Goal: Check status: Check status

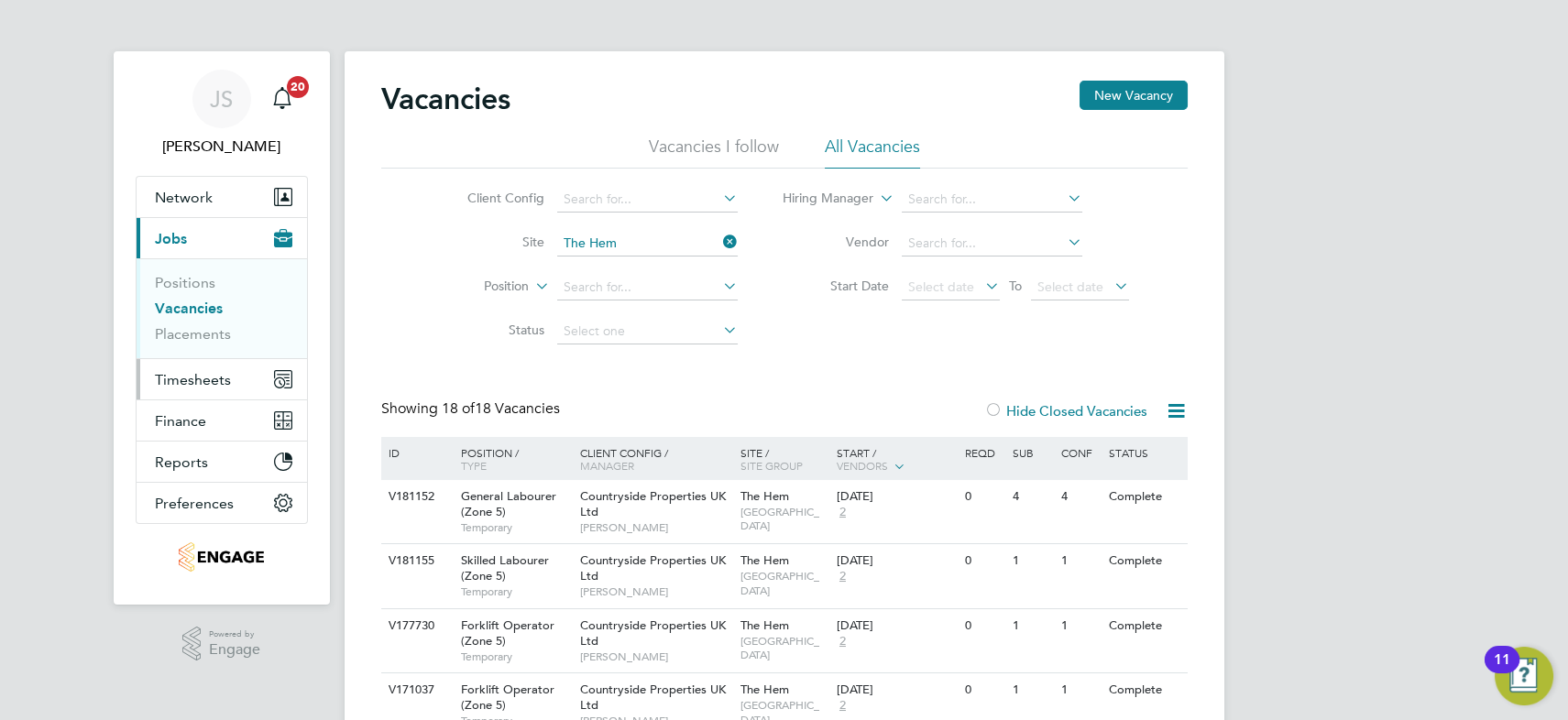
click at [206, 378] on span "Timesheets" at bounding box center [193, 379] width 76 height 17
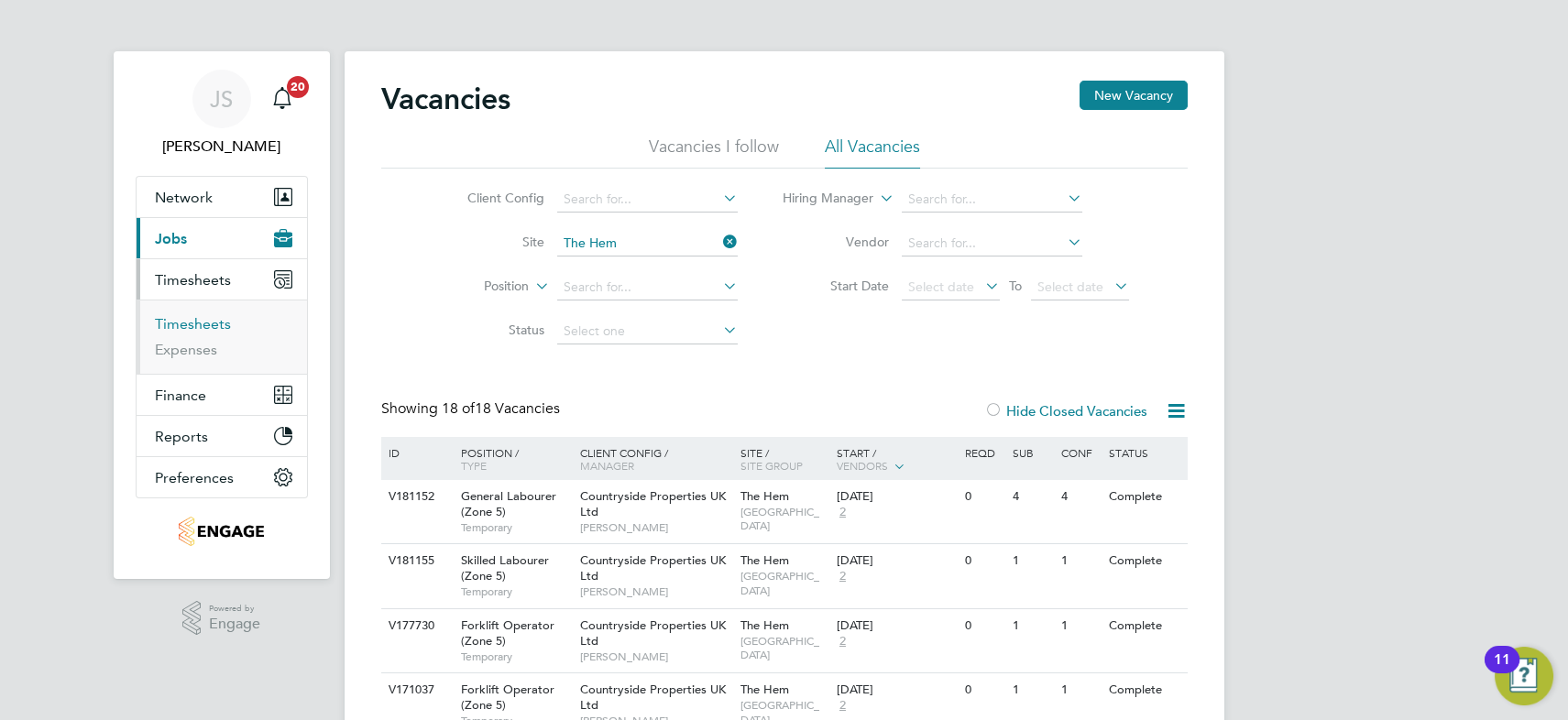
click at [195, 322] on link "Timesheets" at bounding box center [193, 323] width 76 height 17
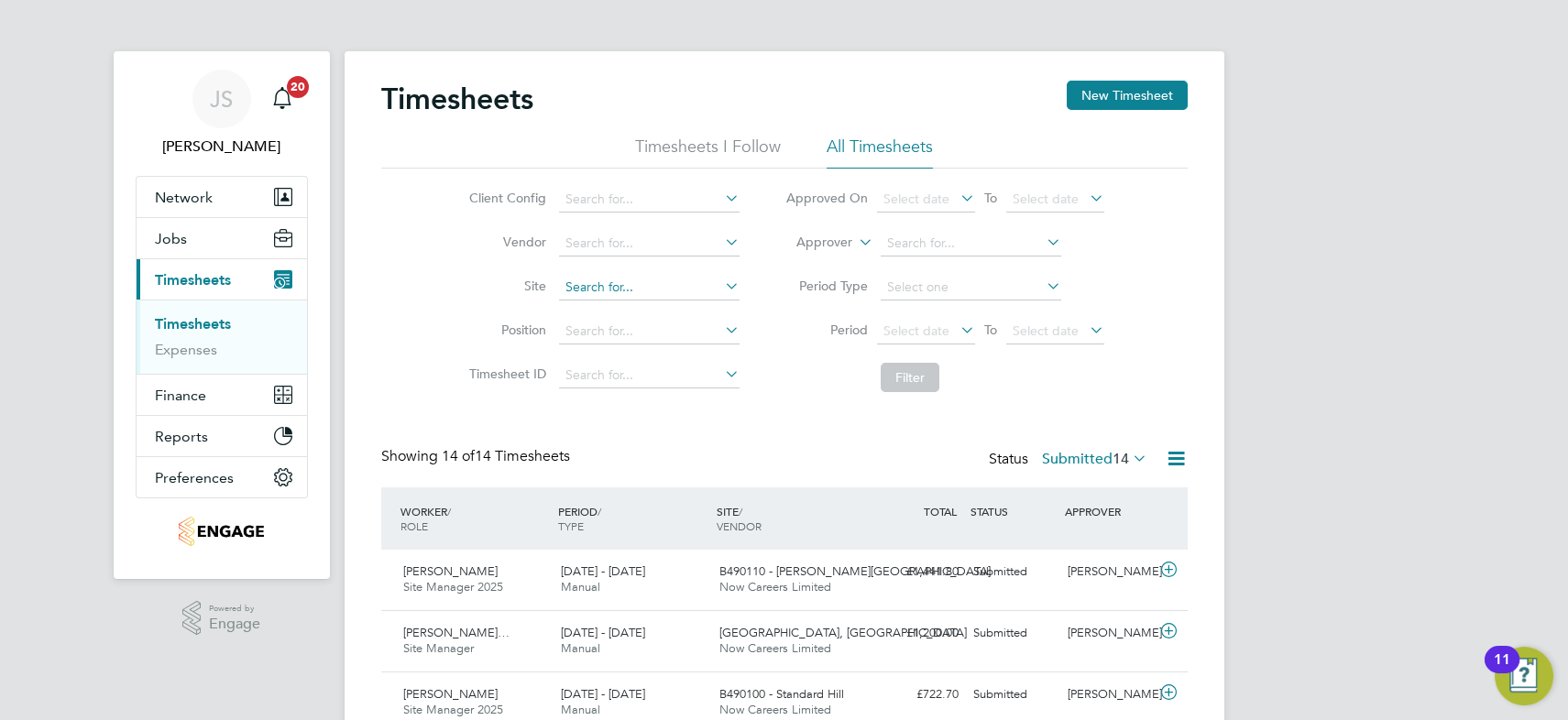
click at [628, 289] on input at bounding box center [649, 287] width 180 height 26
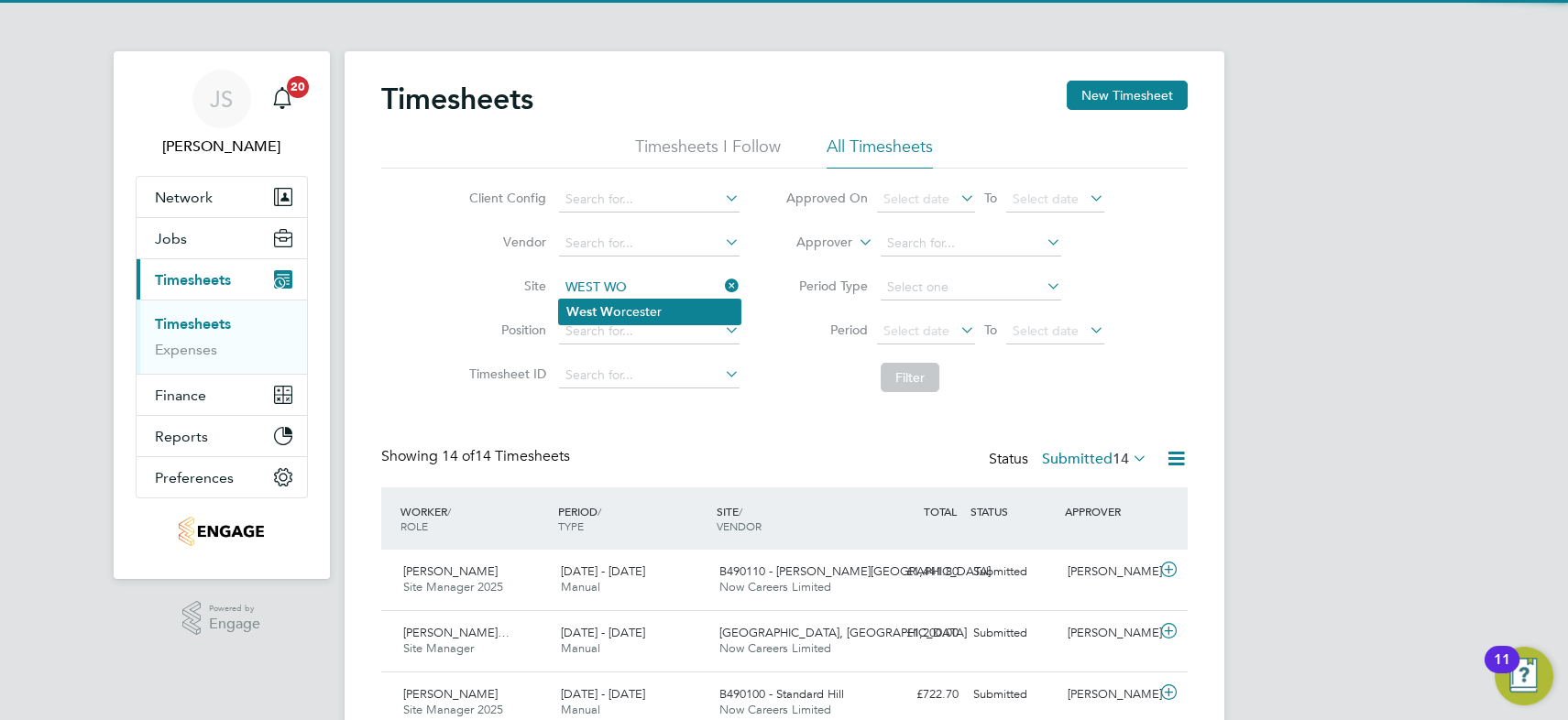
click at [644, 303] on li "West Wo rcester" at bounding box center [649, 312] width 181 height 25
type input "[GEOGRAPHIC_DATA]"
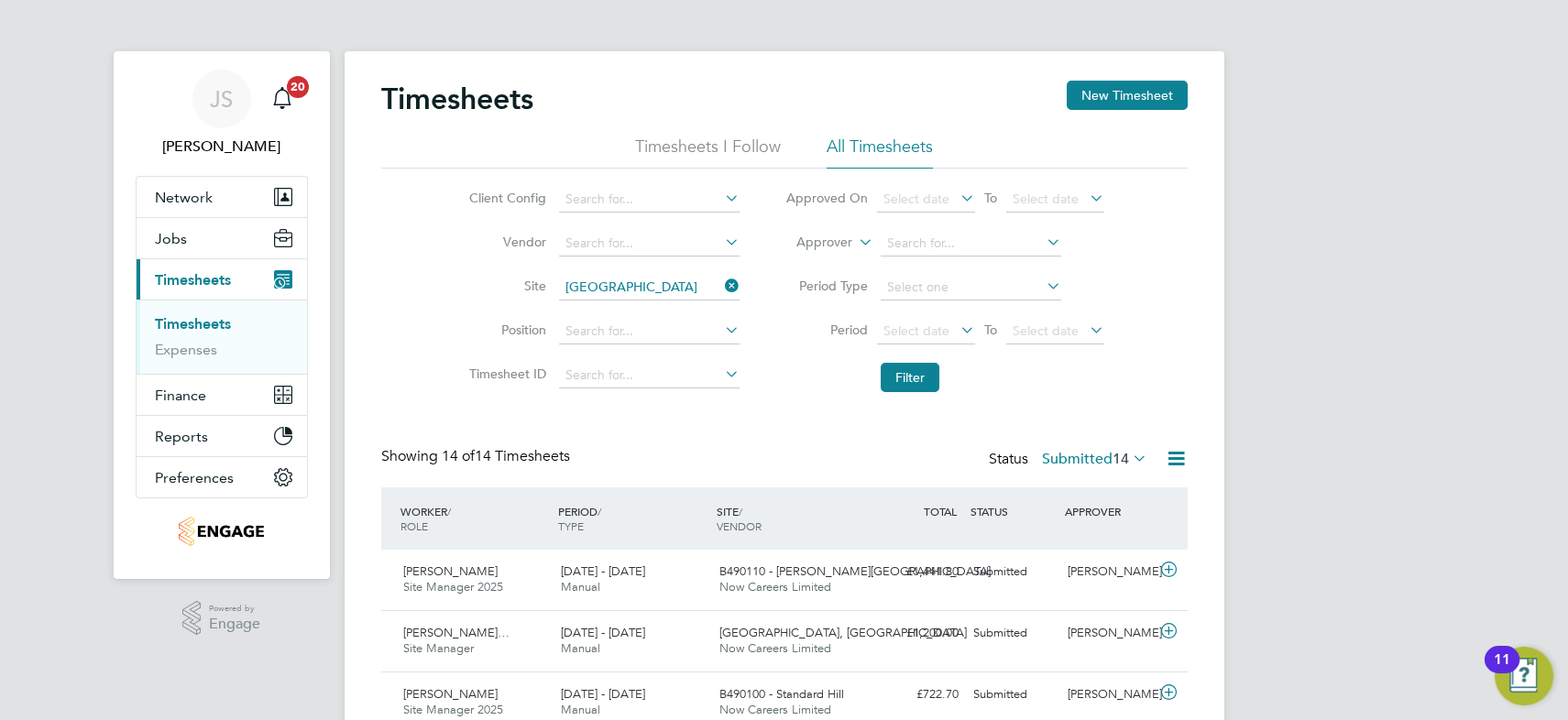
click at [1068, 455] on label "Submitted 14" at bounding box center [1094, 458] width 105 height 18
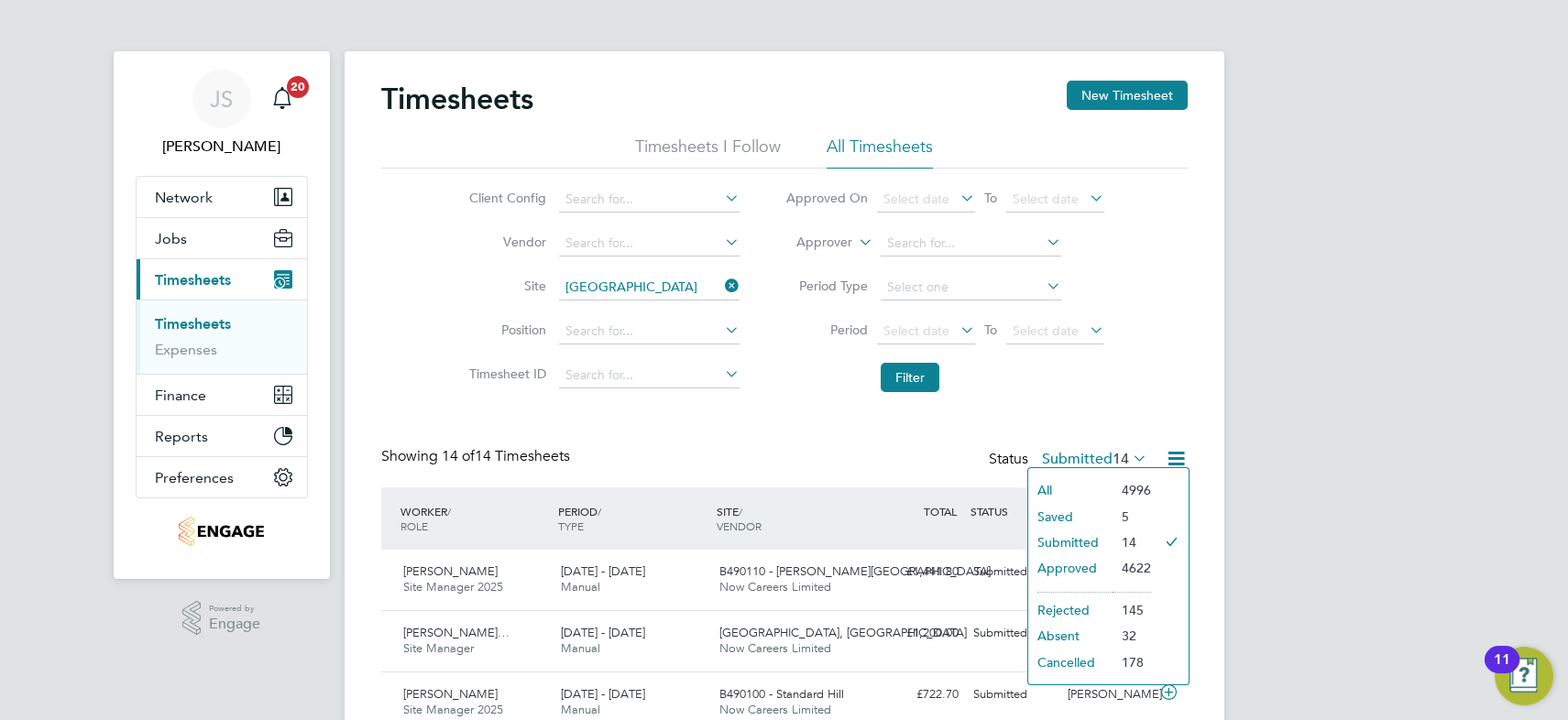
click at [1093, 562] on li "Approved" at bounding box center [1070, 567] width 84 height 26
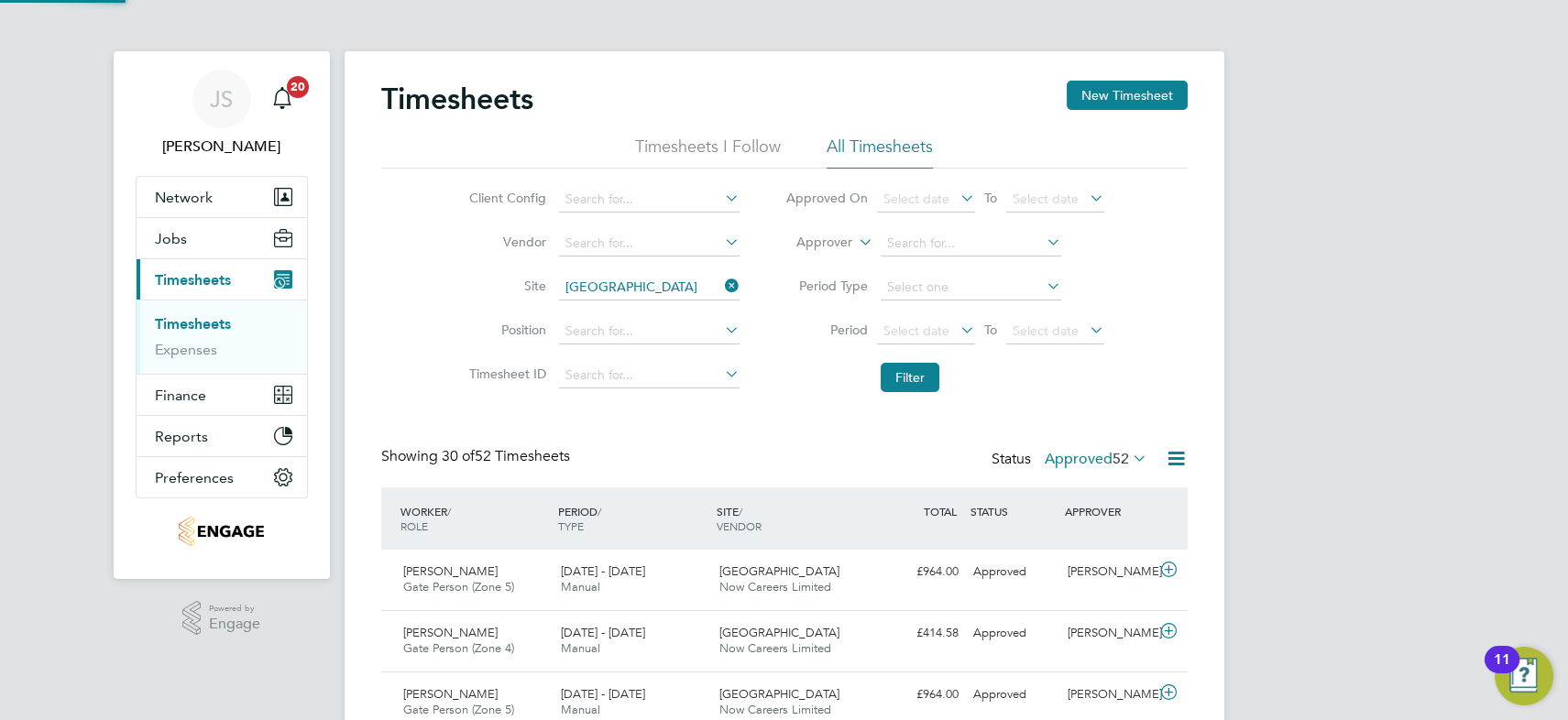
scroll to position [46, 158]
click at [1075, 454] on label "Approved 52" at bounding box center [1096, 458] width 102 height 18
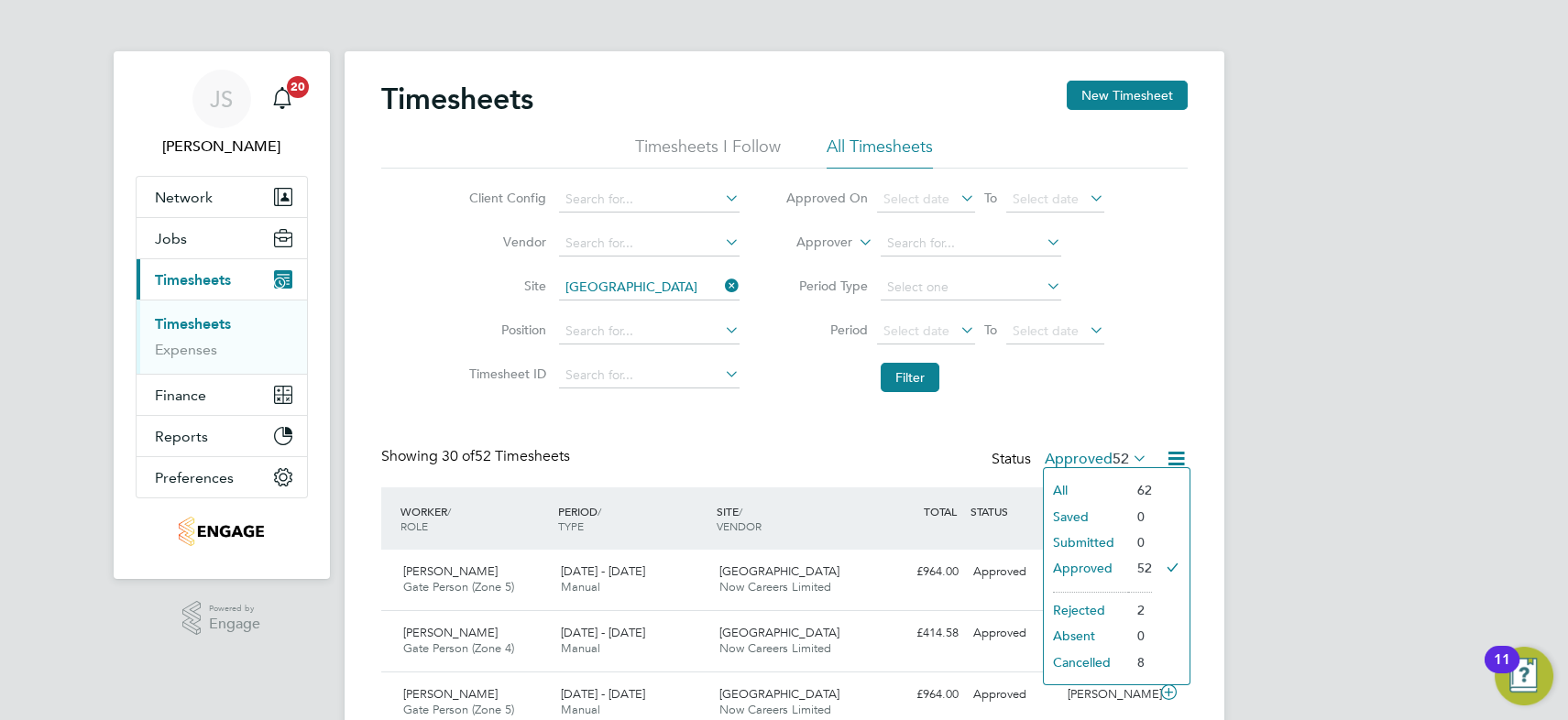
click at [1094, 565] on li "Approved" at bounding box center [1085, 567] width 84 height 26
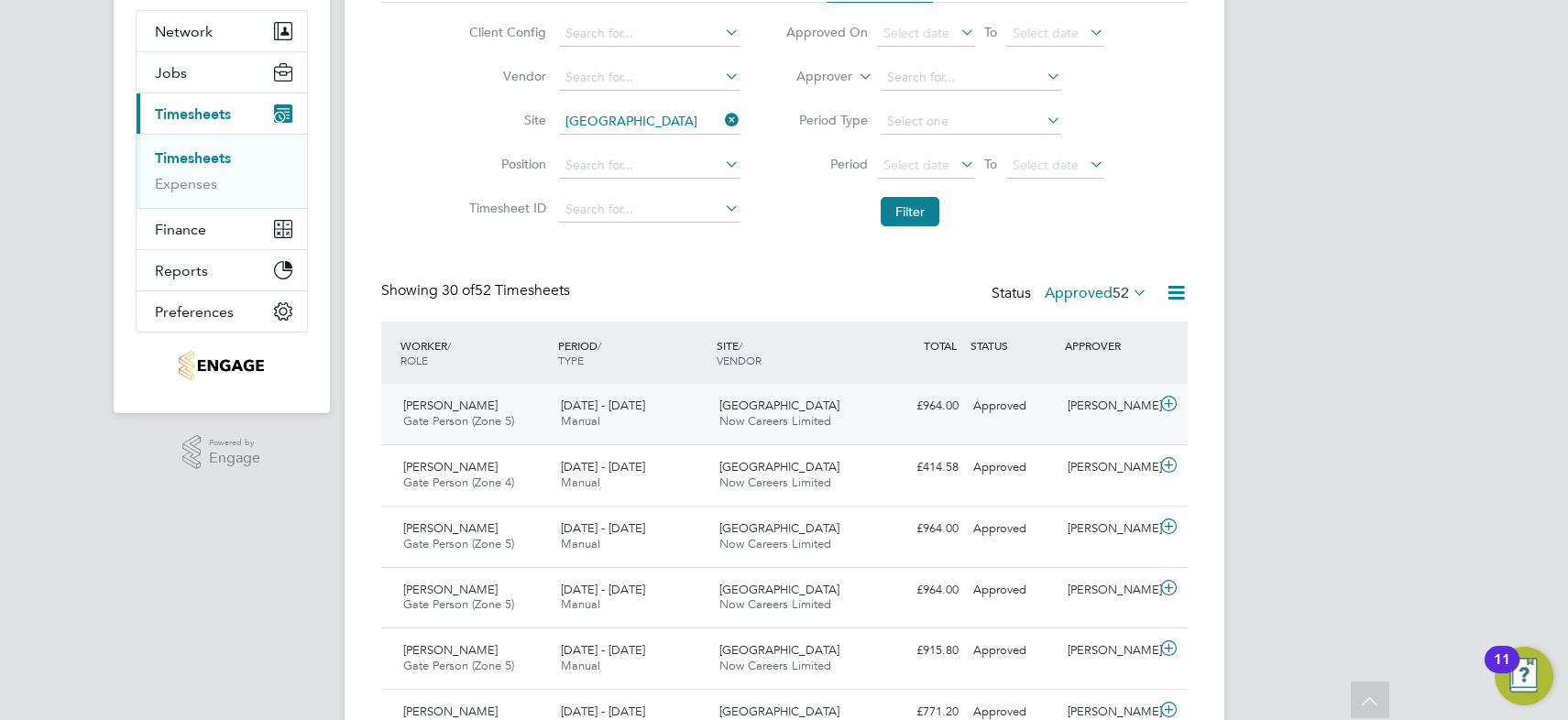
click at [482, 416] on span "Gate Person (Zone 5)" at bounding box center [458, 421] width 111 height 15
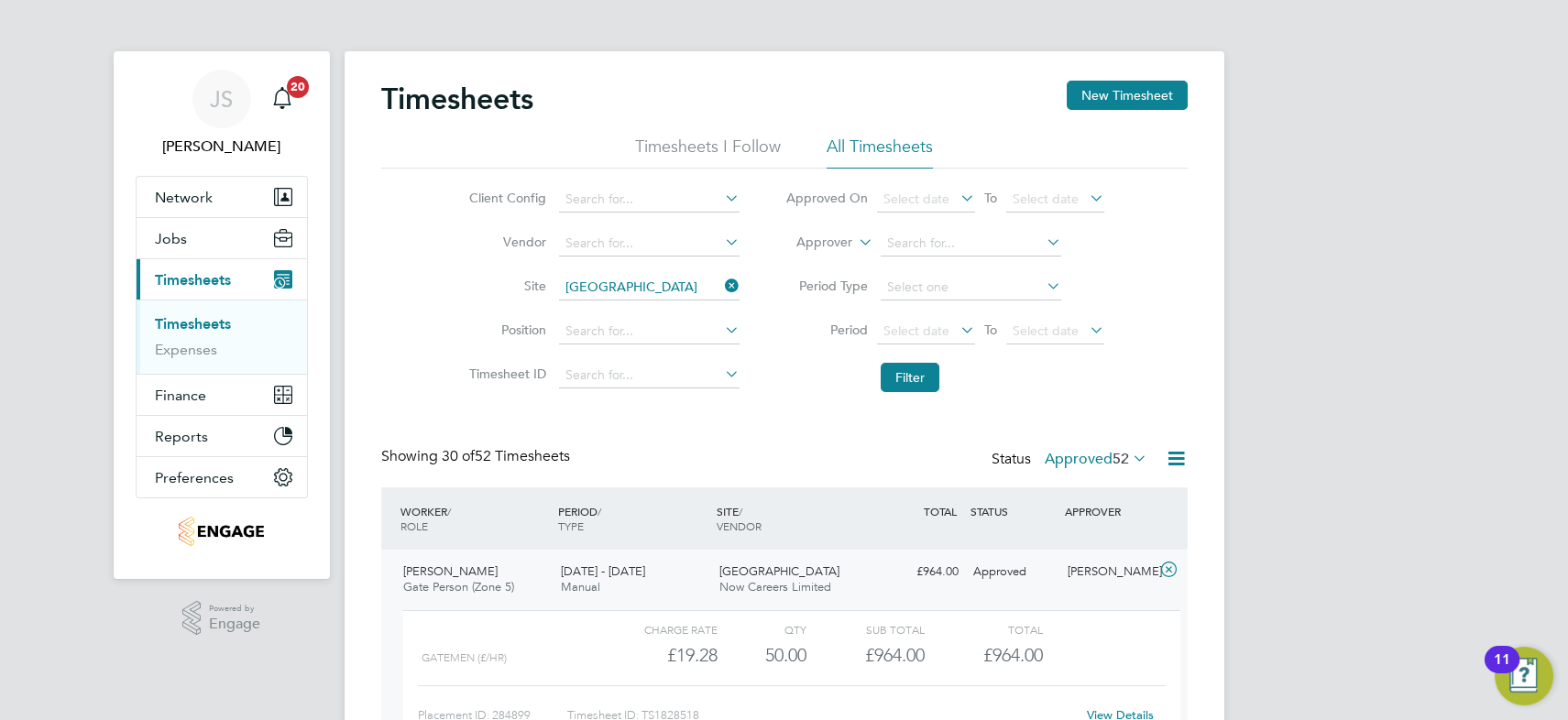
click at [721, 284] on icon at bounding box center [721, 286] width 0 height 26
click at [1083, 452] on label "Approved 52" at bounding box center [1096, 458] width 102 height 18
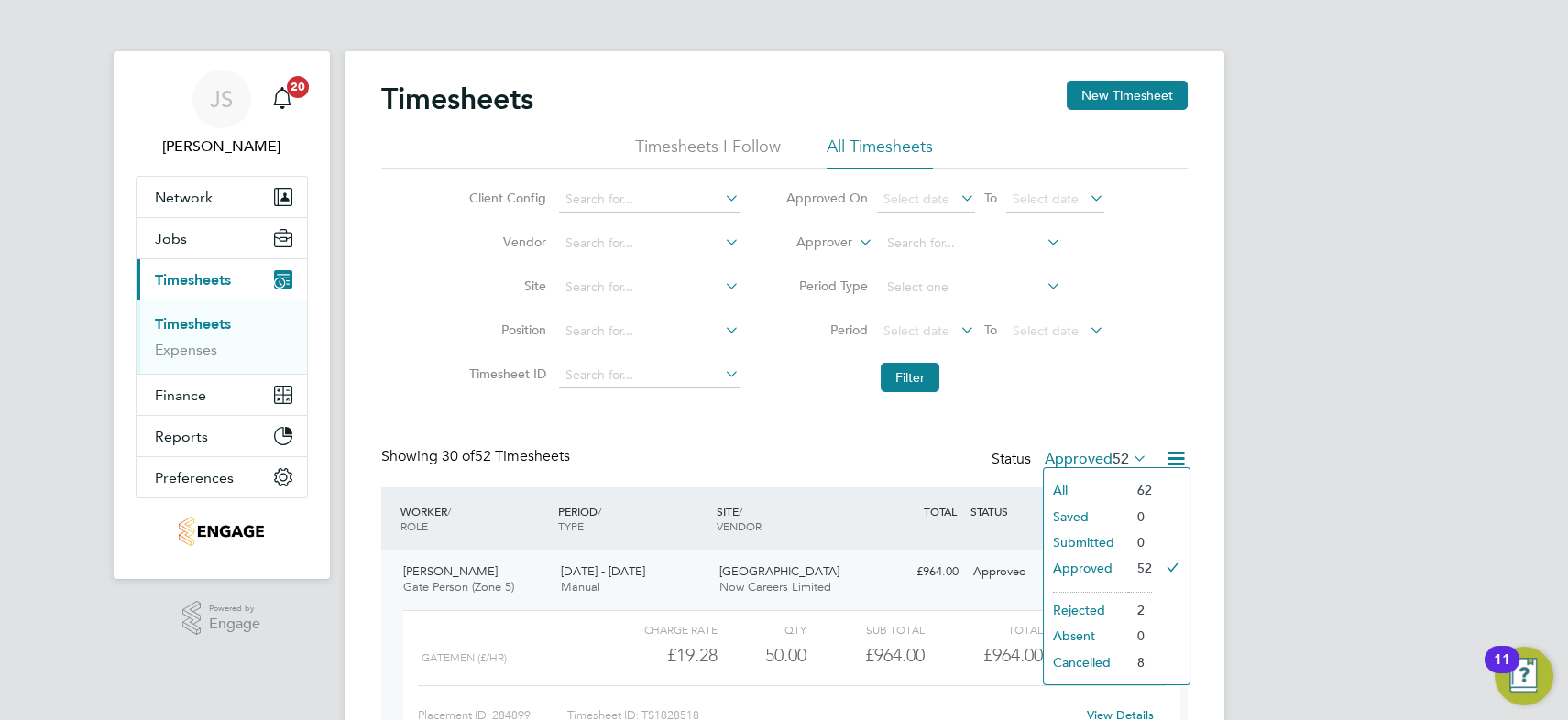
click at [1099, 539] on li "Submitted" at bounding box center [1085, 542] width 84 height 26
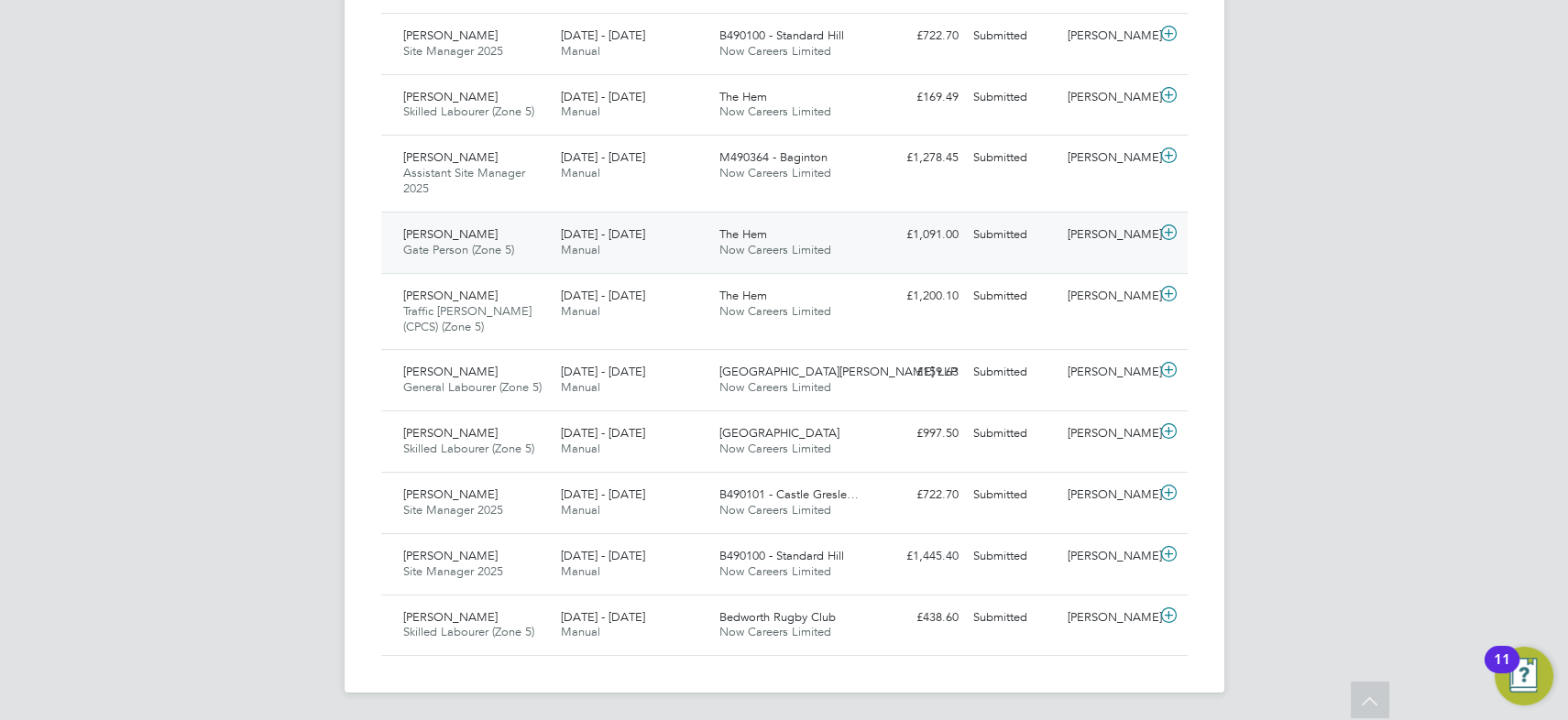
scroll to position [75, 0]
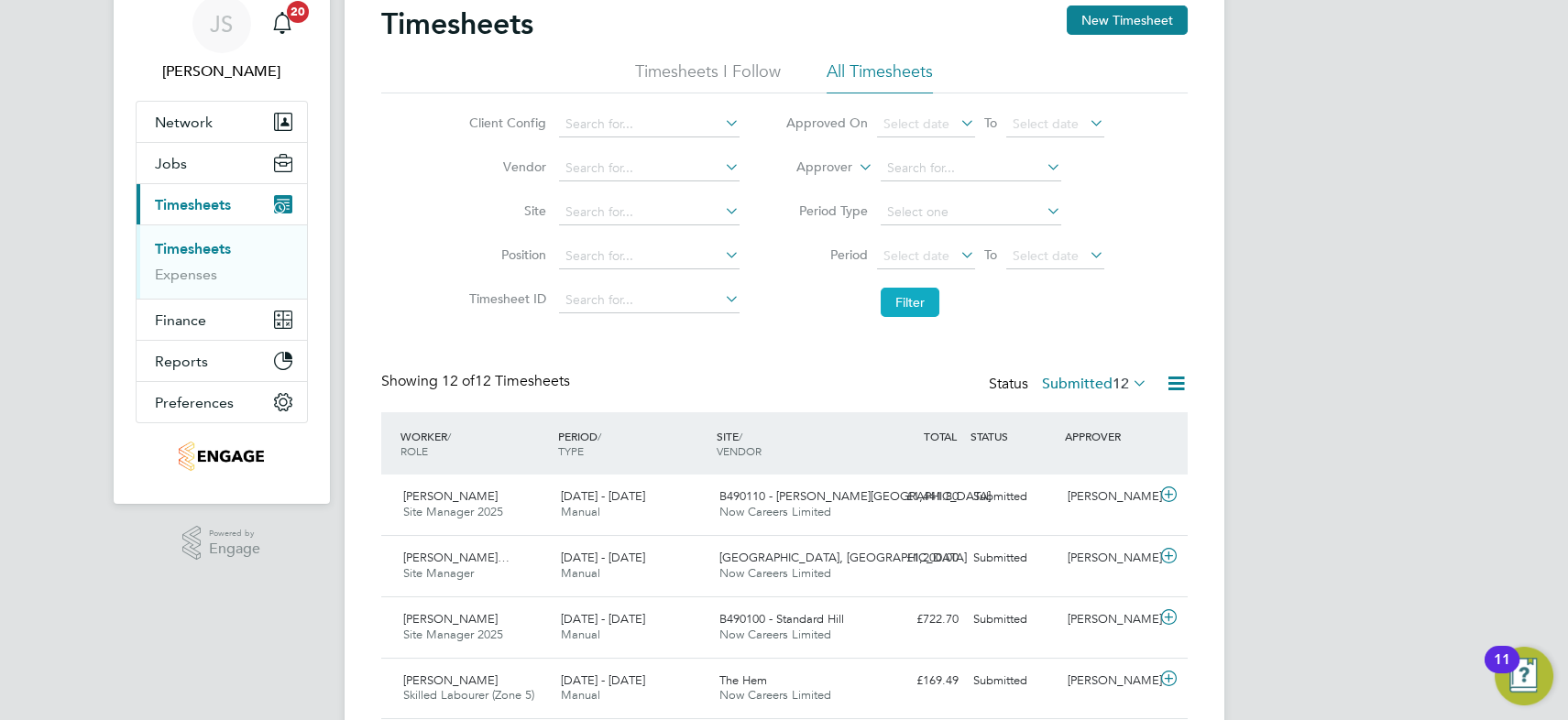
click at [910, 300] on button "Filter" at bounding box center [910, 302] width 59 height 29
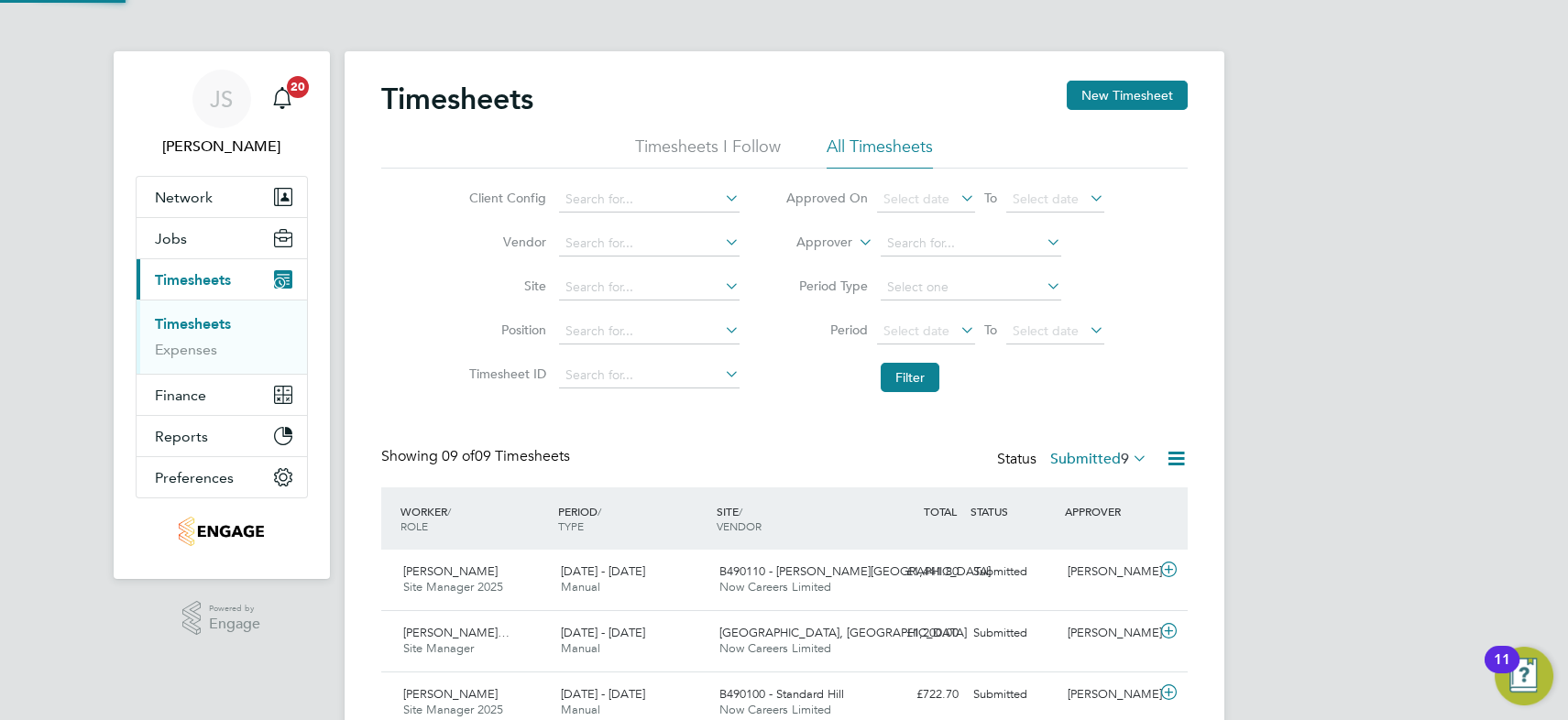
scroll to position [9, 9]
click at [1066, 459] on label "Submitted 9" at bounding box center [1098, 458] width 97 height 18
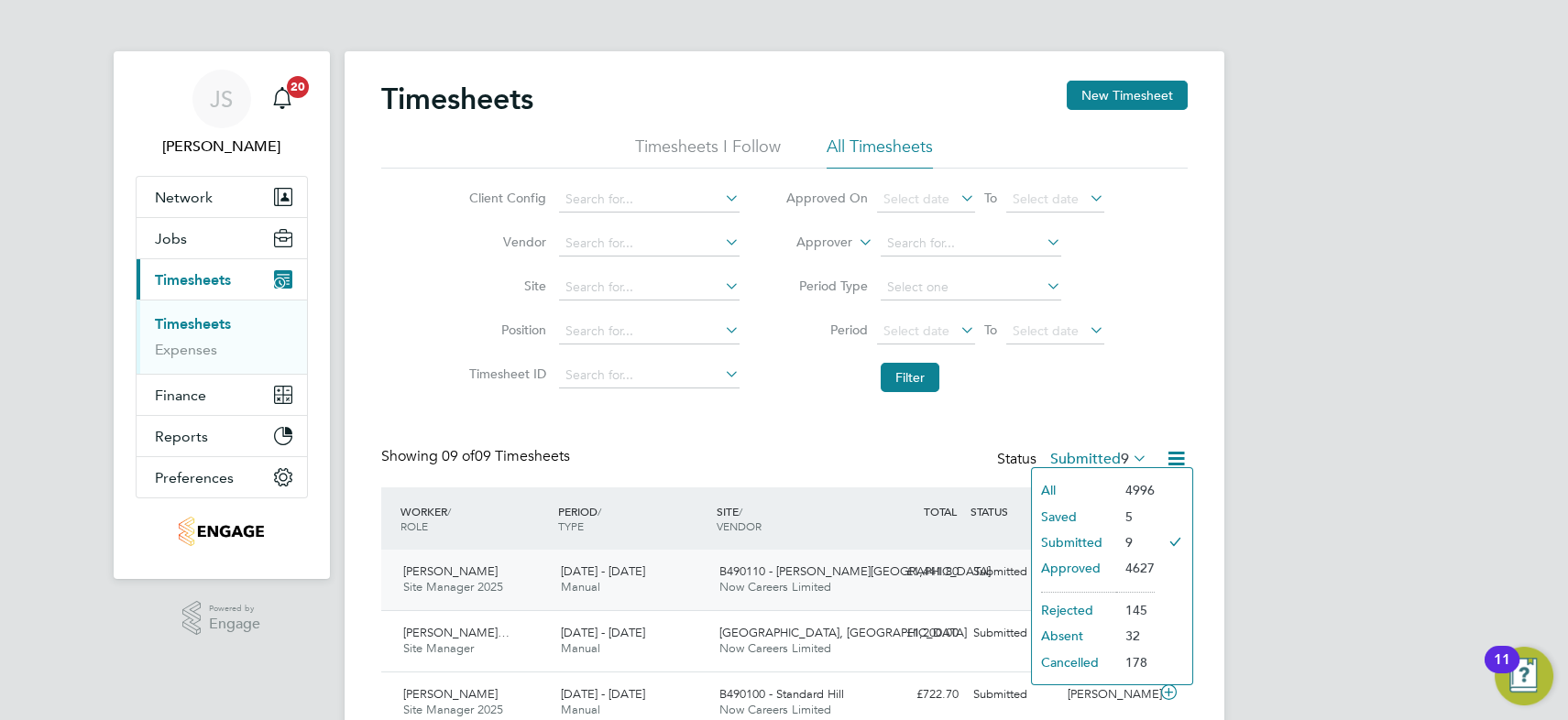
click at [1083, 565] on li "Approved" at bounding box center [1074, 567] width 84 height 26
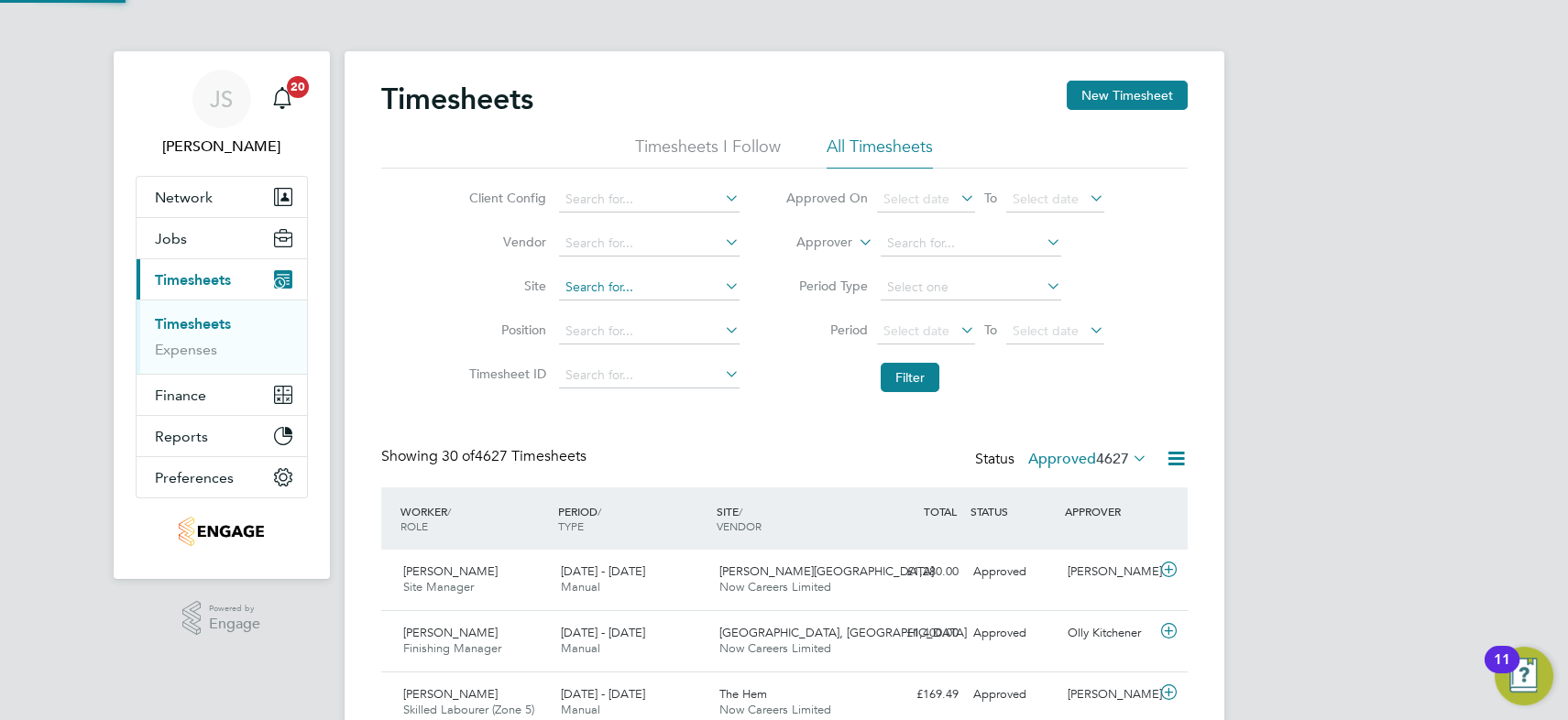
click at [610, 288] on input at bounding box center [649, 287] width 180 height 26
click at [613, 307] on b "Hem" at bounding box center [605, 312] width 28 height 15
type input "The Hem"
click at [911, 367] on button "Filter" at bounding box center [910, 378] width 59 height 29
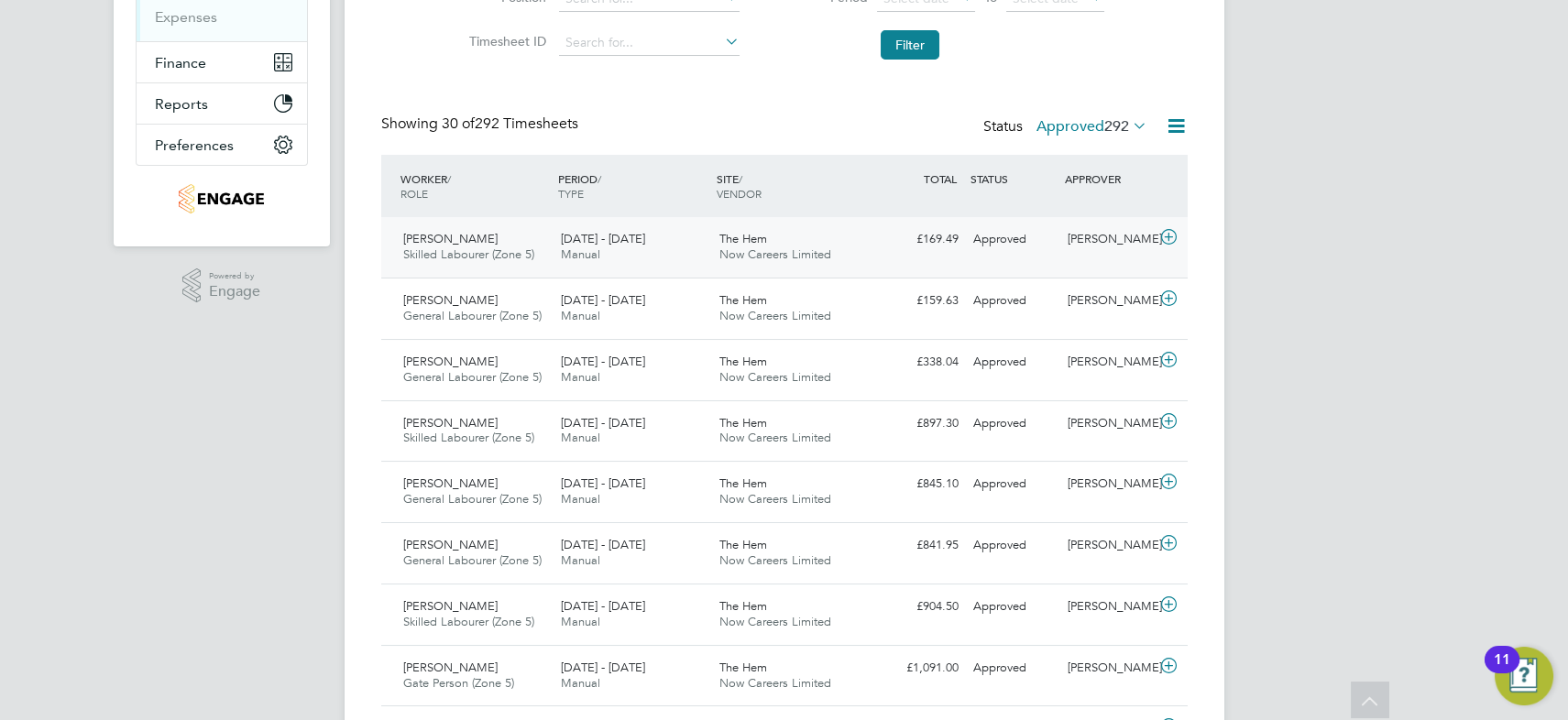
click at [581, 252] on span "Manual" at bounding box center [581, 254] width 40 height 15
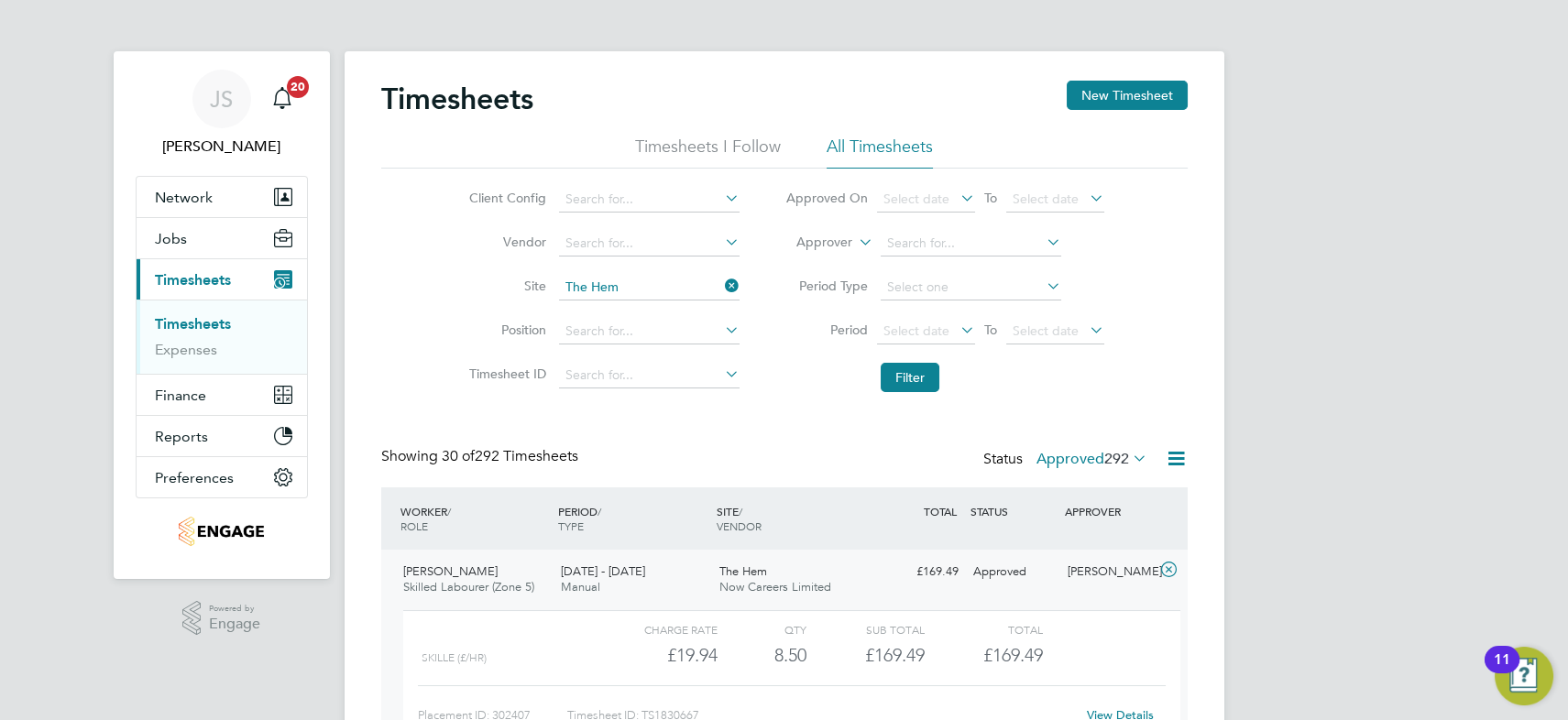
click at [1165, 568] on icon at bounding box center [1168, 569] width 23 height 14
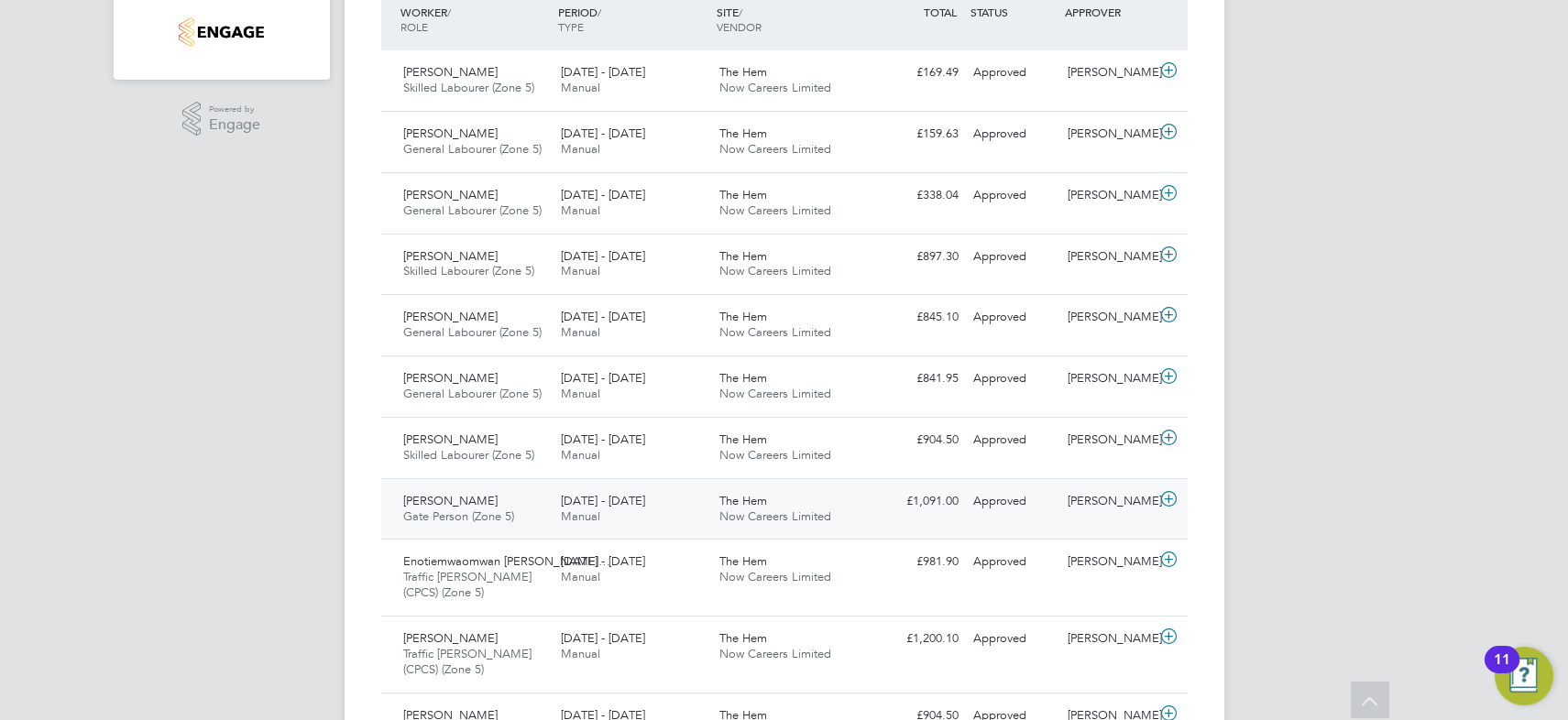
click at [488, 495] on div "[PERSON_NAME] Gate Person (Zone 5) [DATE] - [DATE]" at bounding box center [474, 509] width 158 height 46
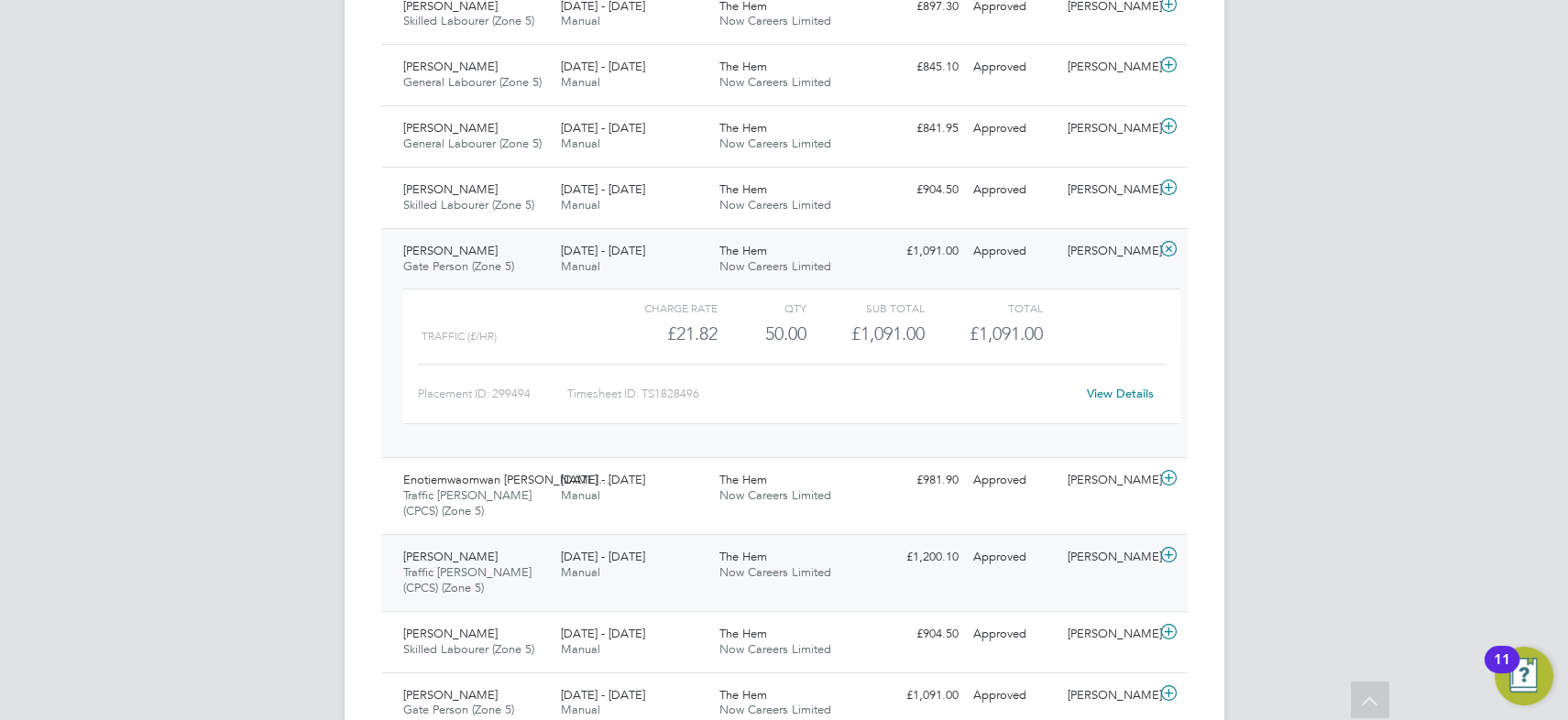
click at [533, 556] on div "[PERSON_NAME] Traffic [PERSON_NAME] (CPCS) (Zone 5) [DATE] - [DATE]" at bounding box center [474, 573] width 158 height 62
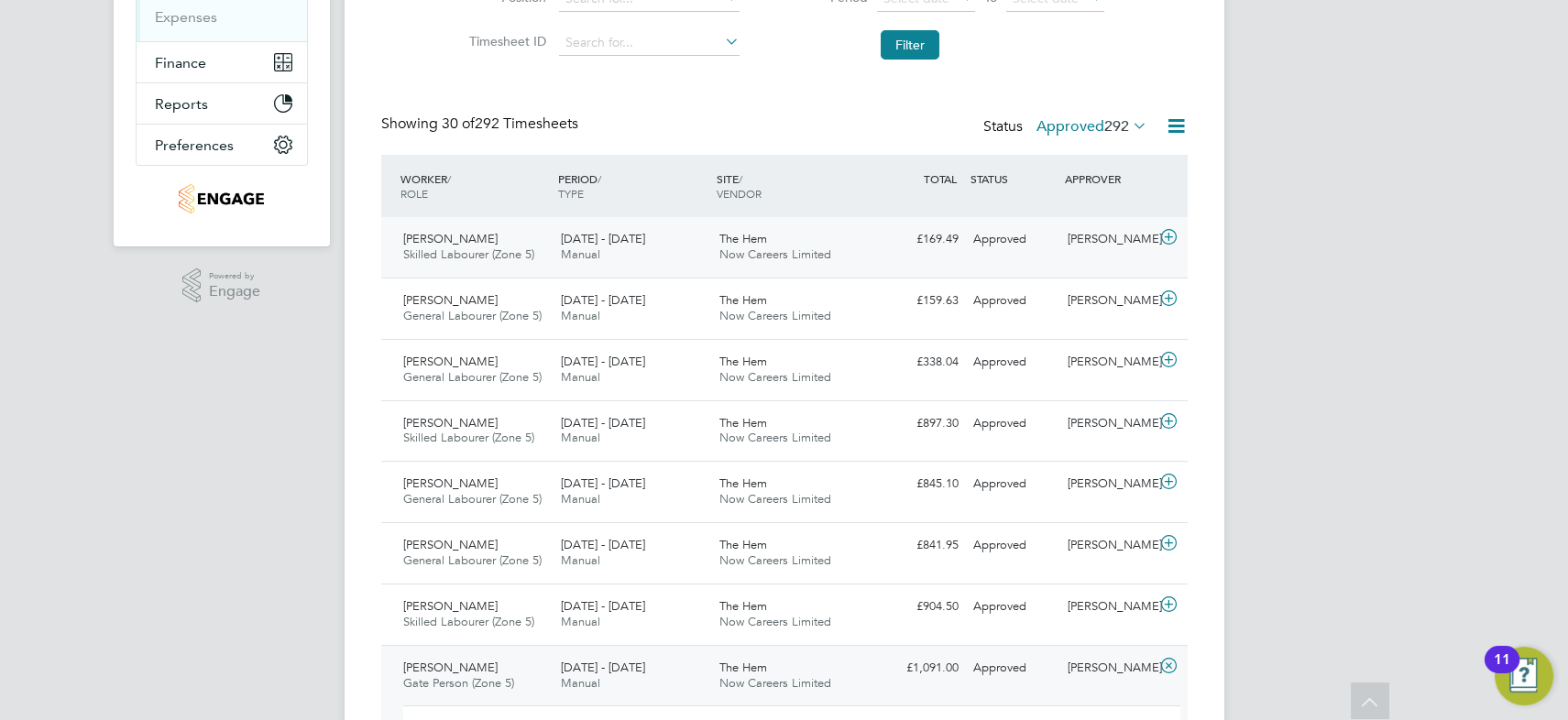
scroll to position [0, 0]
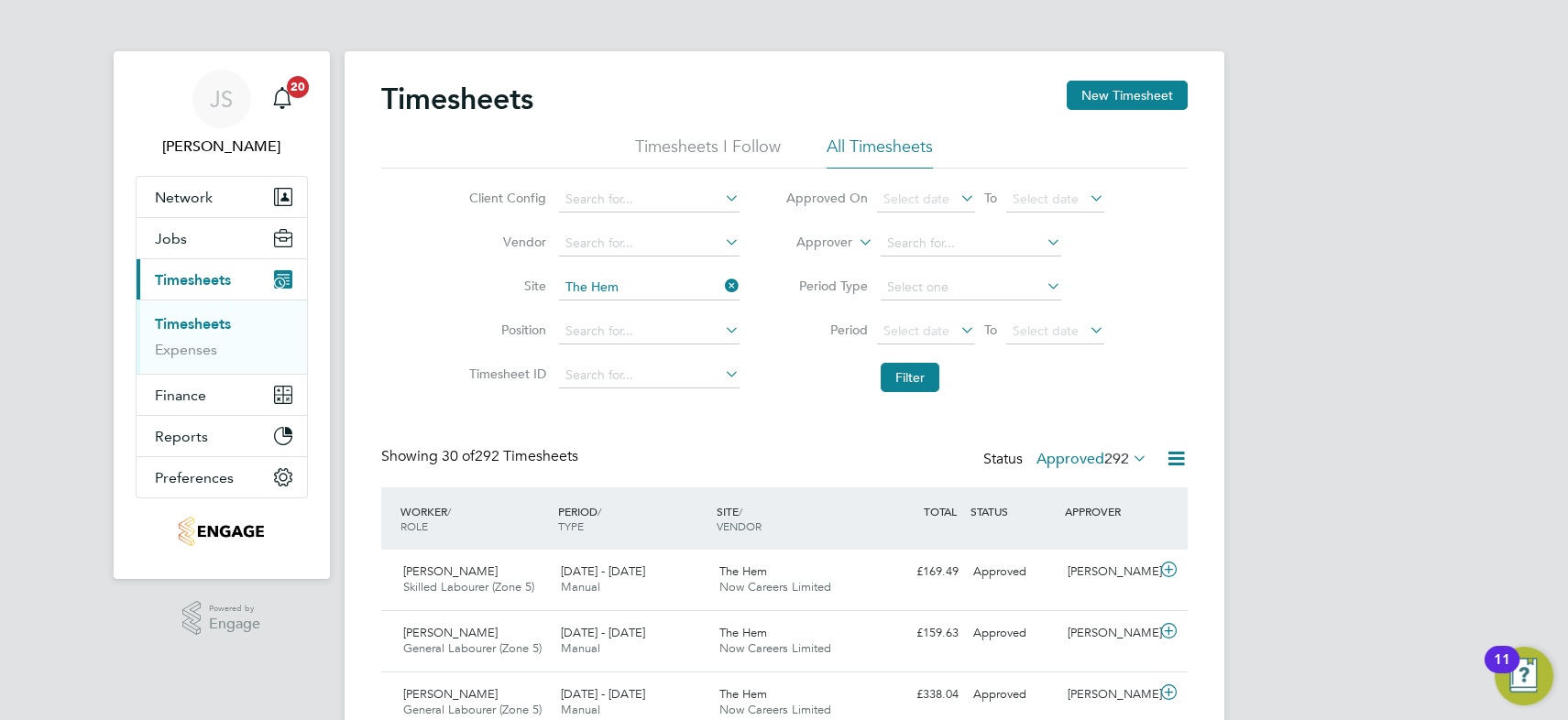
click at [721, 286] on icon at bounding box center [721, 286] width 0 height 26
click at [913, 377] on button "Filter" at bounding box center [910, 378] width 59 height 29
click at [1077, 457] on label "Approved 4627" at bounding box center [1088, 458] width 120 height 18
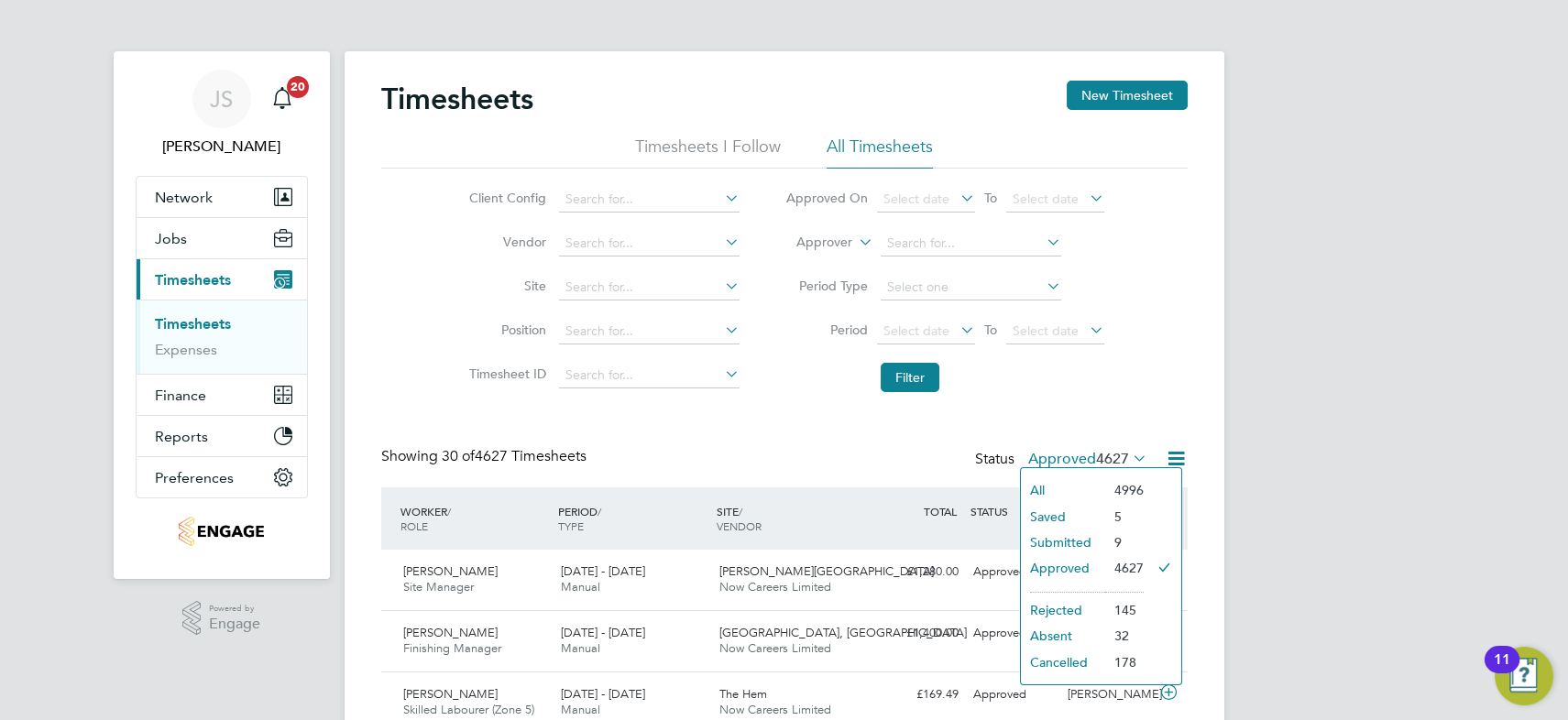
click at [1081, 540] on li "Submitted" at bounding box center [1062, 542] width 84 height 26
